Goal: Information Seeking & Learning: Learn about a topic

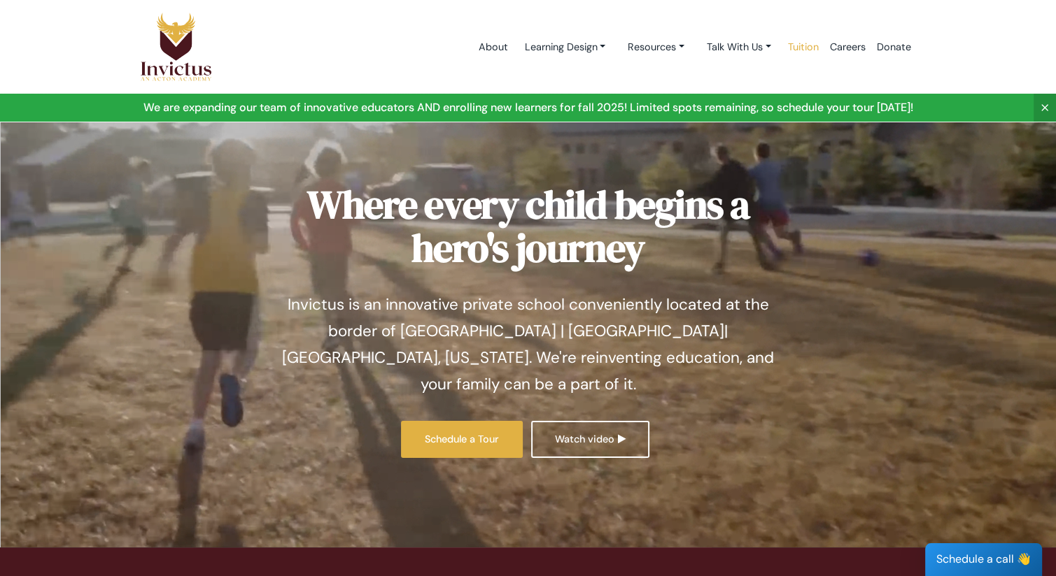
click at [803, 48] on link "Tuition" at bounding box center [803, 46] width 42 height 59
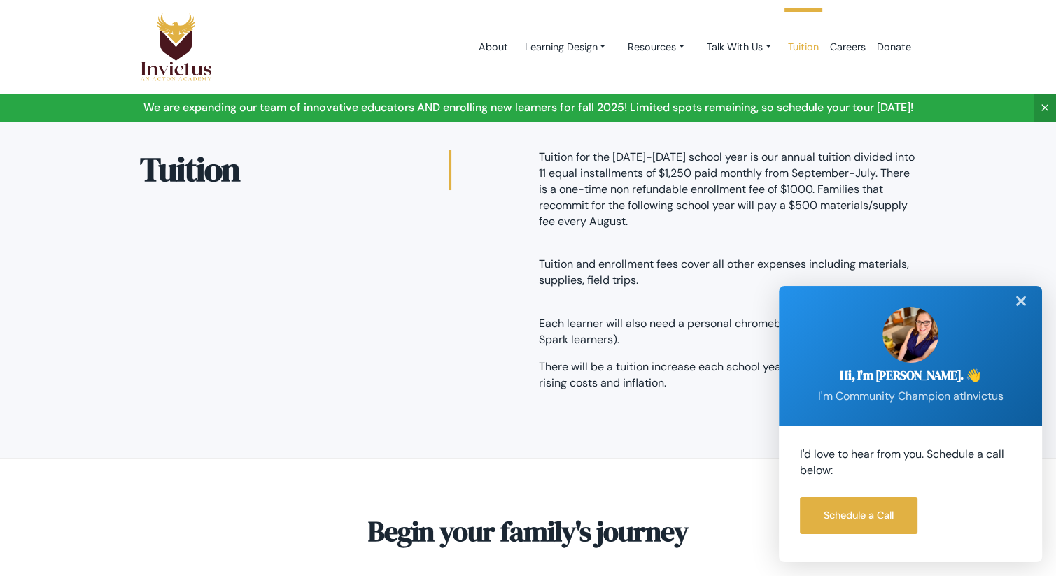
click at [1016, 303] on div "✕" at bounding box center [1021, 301] width 28 height 31
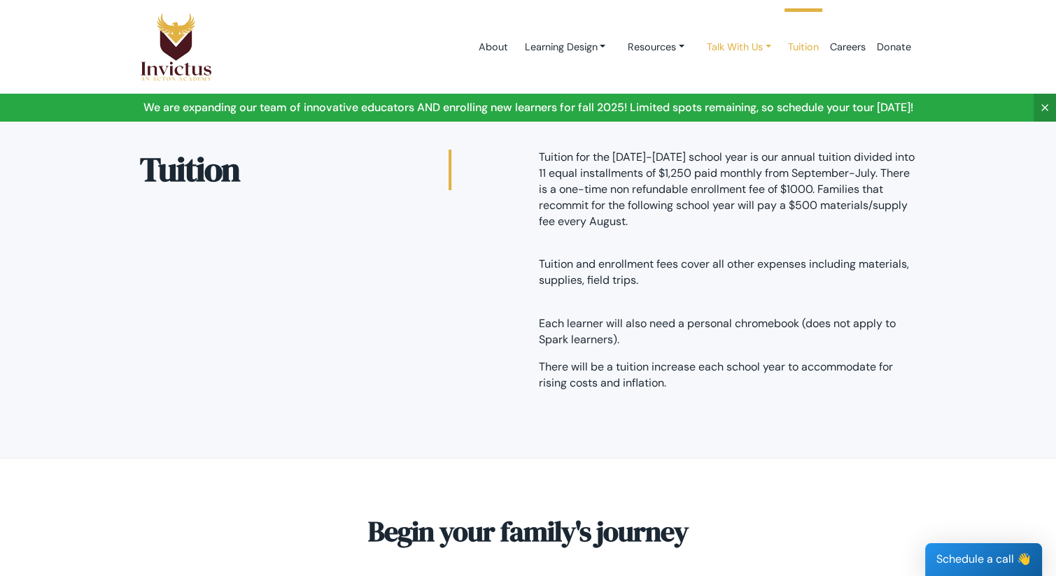
click at [616, 50] on link "Talk With Us" at bounding box center [565, 47] width 104 height 26
click at [616, 51] on link "Resources" at bounding box center [565, 47] width 104 height 26
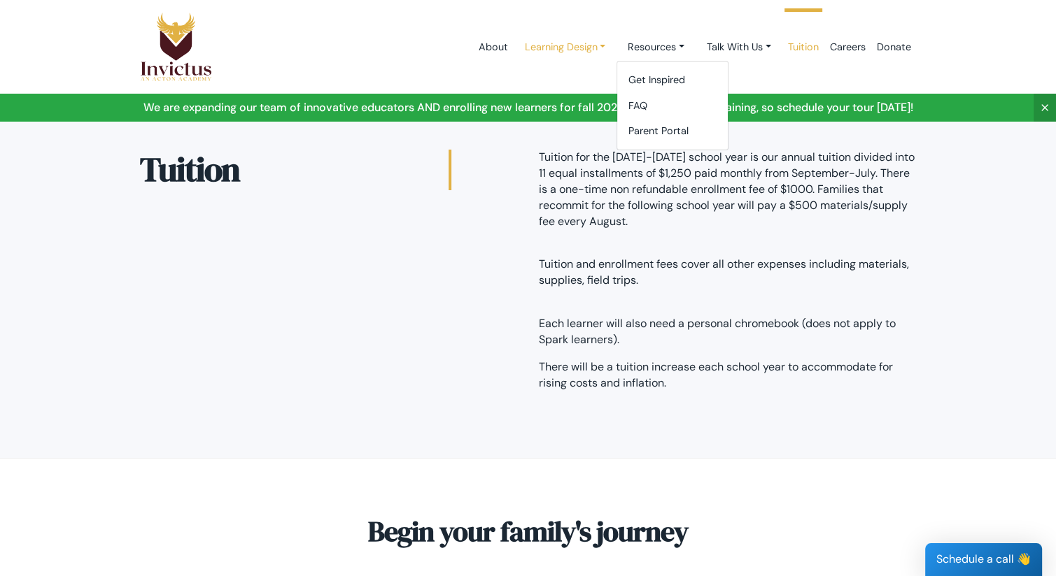
click at [586, 50] on link "Learning Design" at bounding box center [565, 47] width 104 height 26
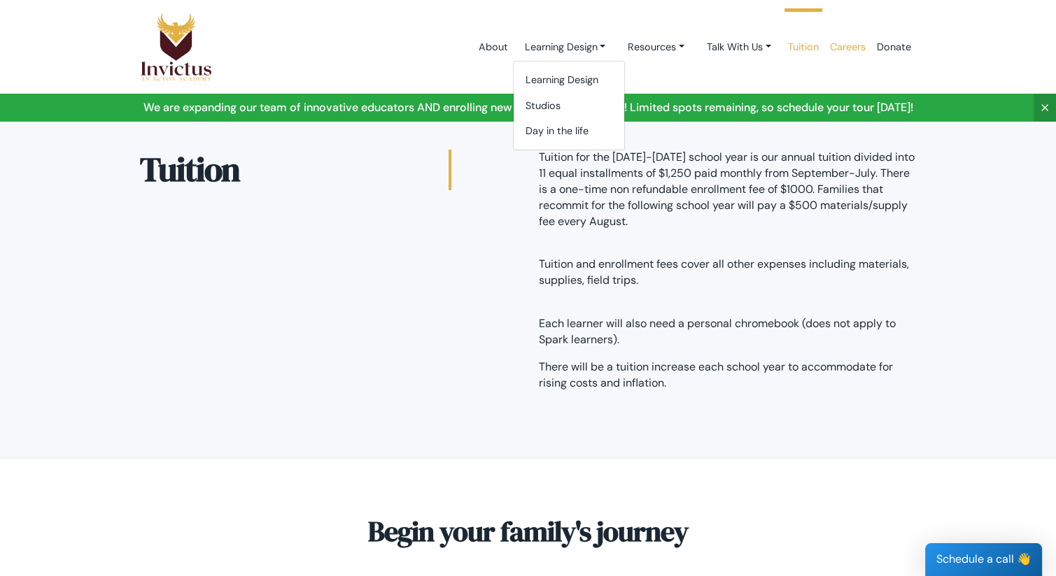
click at [837, 47] on link "Careers" at bounding box center [847, 46] width 47 height 59
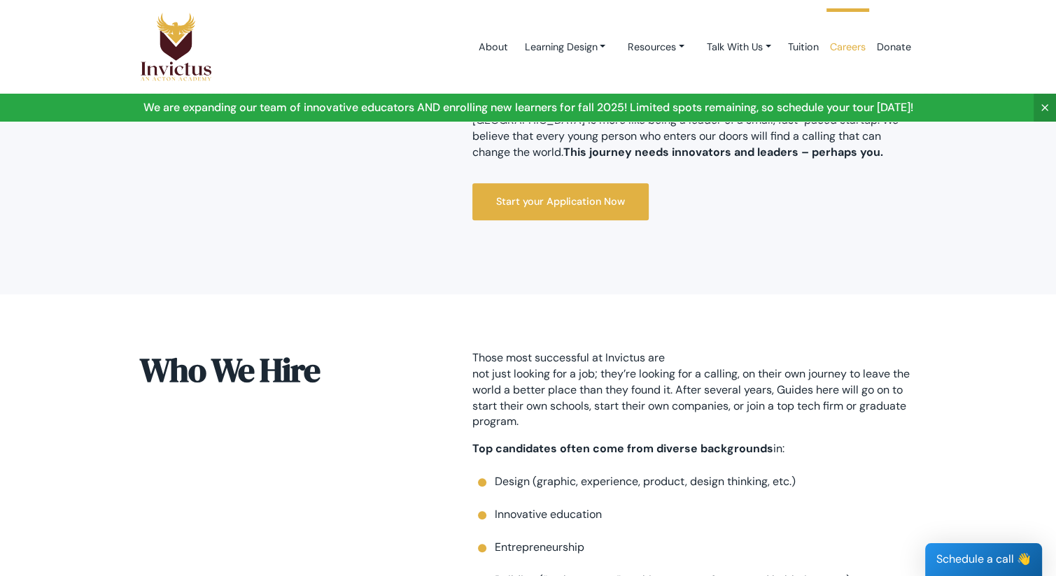
scroll to position [140, 0]
